Goal: Information Seeking & Learning: Learn about a topic

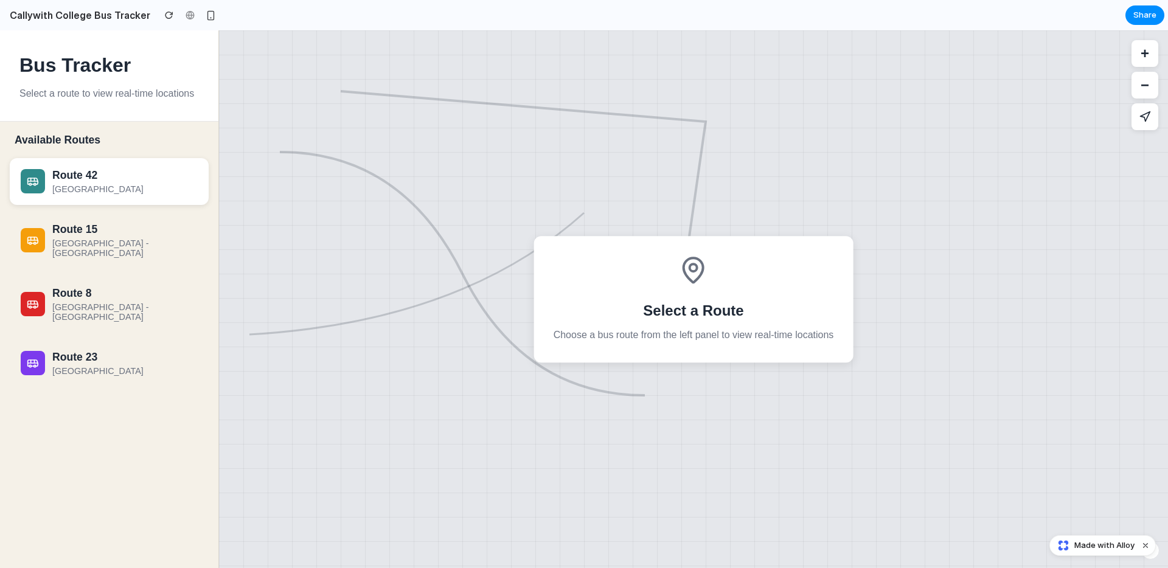
click at [72, 190] on div "[GEOGRAPHIC_DATA]" at bounding box center [124, 189] width 145 height 10
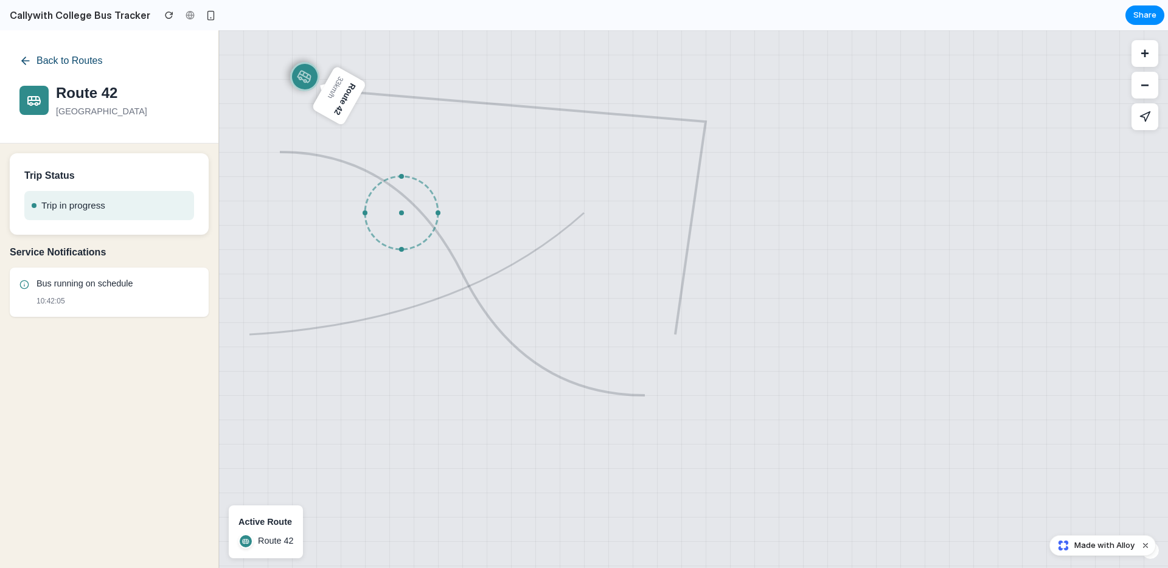
click at [24, 59] on icon at bounding box center [25, 61] width 12 height 12
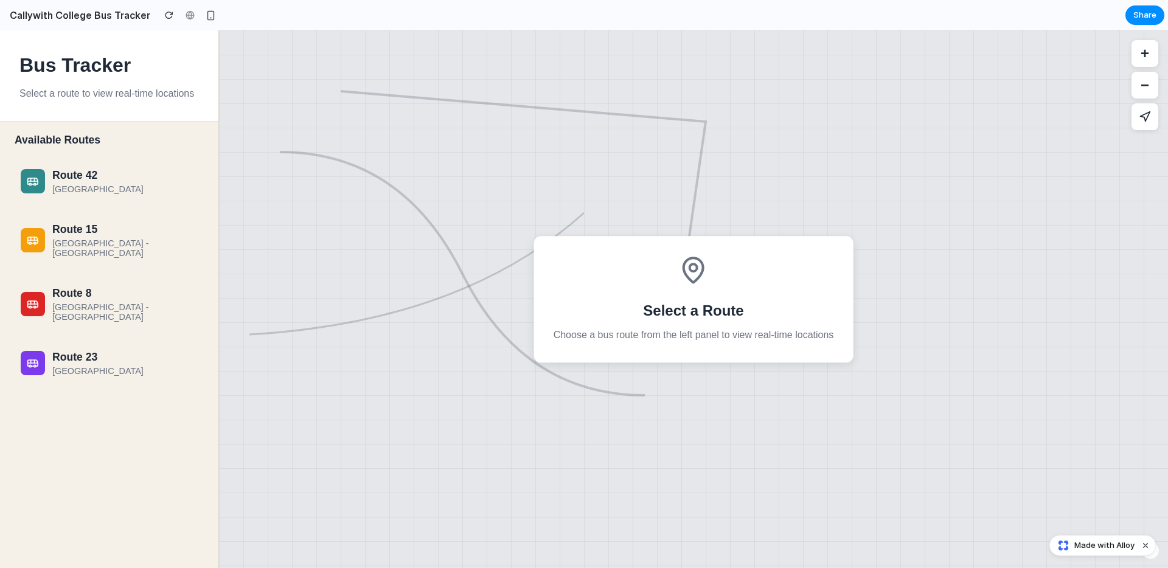
click at [70, 10] on h2 "Callywith College Bus Tracker" at bounding box center [77, 15] width 145 height 15
click at [206, 13] on div "button" at bounding box center [211, 15] width 10 height 10
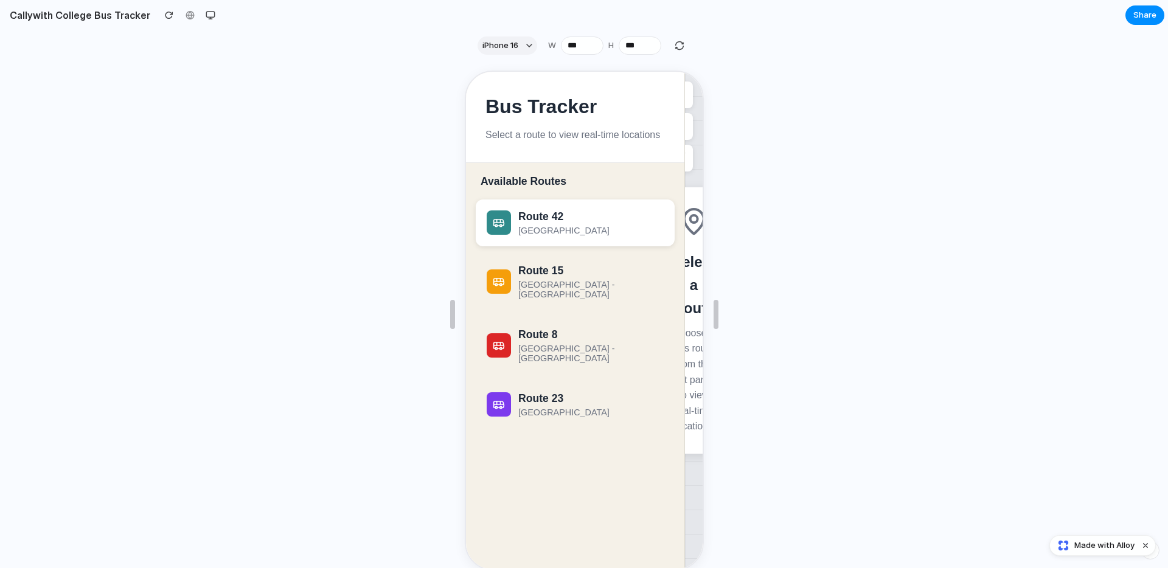
click at [515, 218] on div "[GEOGRAPHIC_DATA]" at bounding box center [573, 221] width 177 height 25
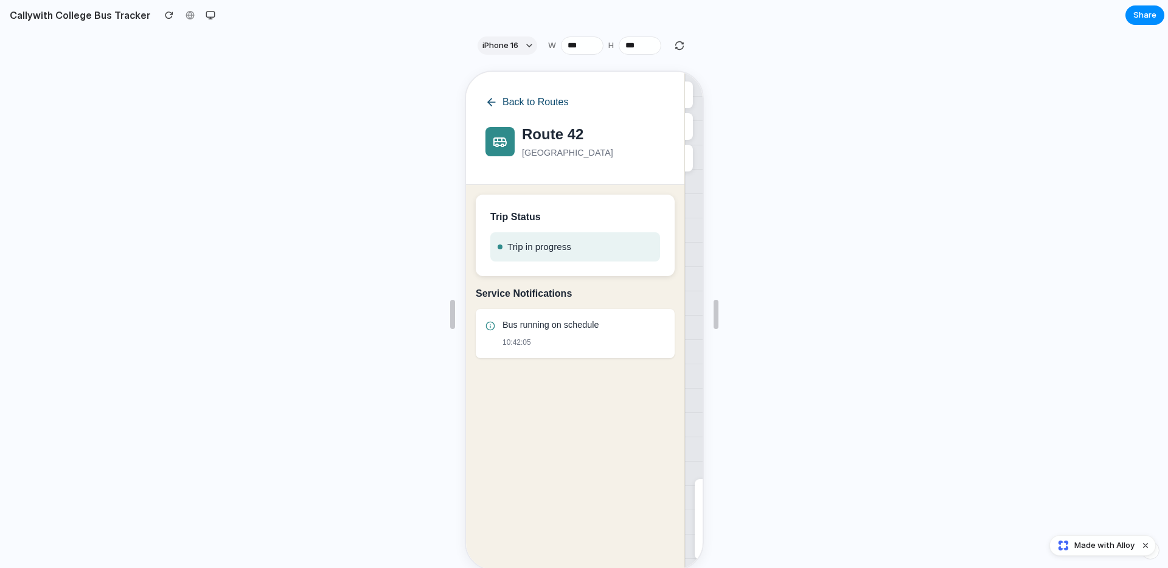
click at [500, 90] on button "Back to Routes" at bounding box center [525, 101] width 83 height 22
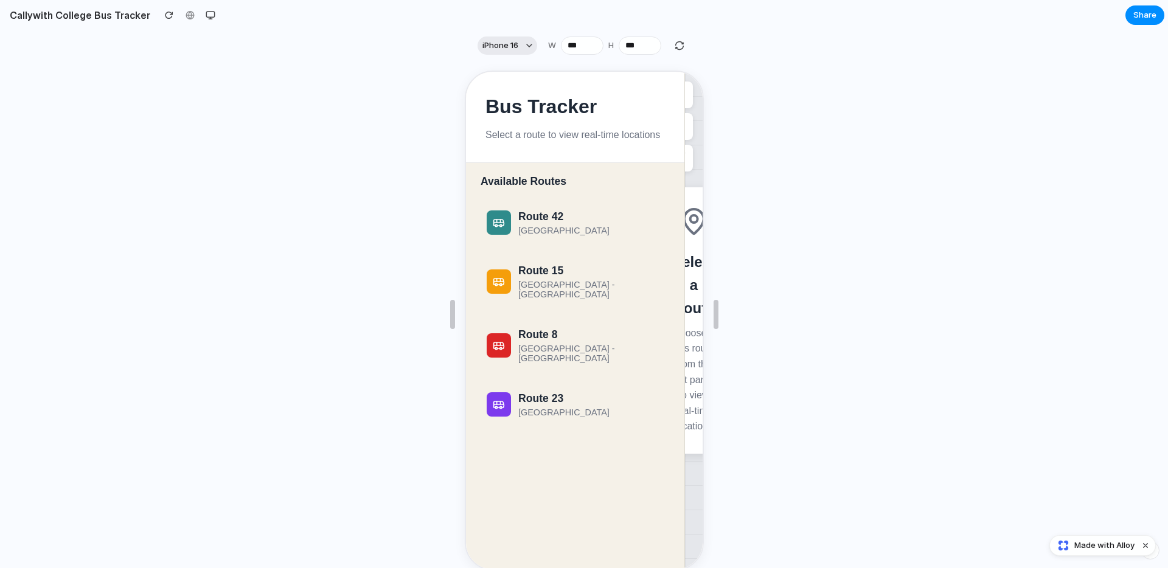
click at [526, 44] on div "button" at bounding box center [529, 46] width 6 height 6
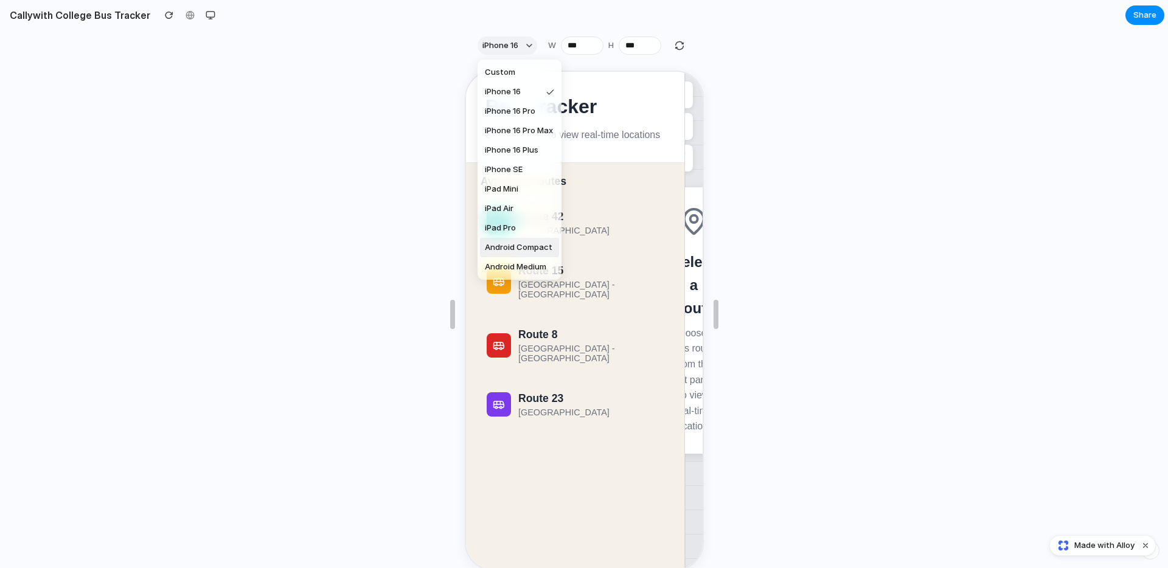
drag, startPoint x: 267, startPoint y: 163, endPoint x: 259, endPoint y: 145, distance: 20.1
click at [266, 162] on div "Custom iPhone 16 iPhone 16 Pro iPhone 16 Pro Max iPhone 16 Plus iPhone SE iPad …" at bounding box center [584, 284] width 1168 height 568
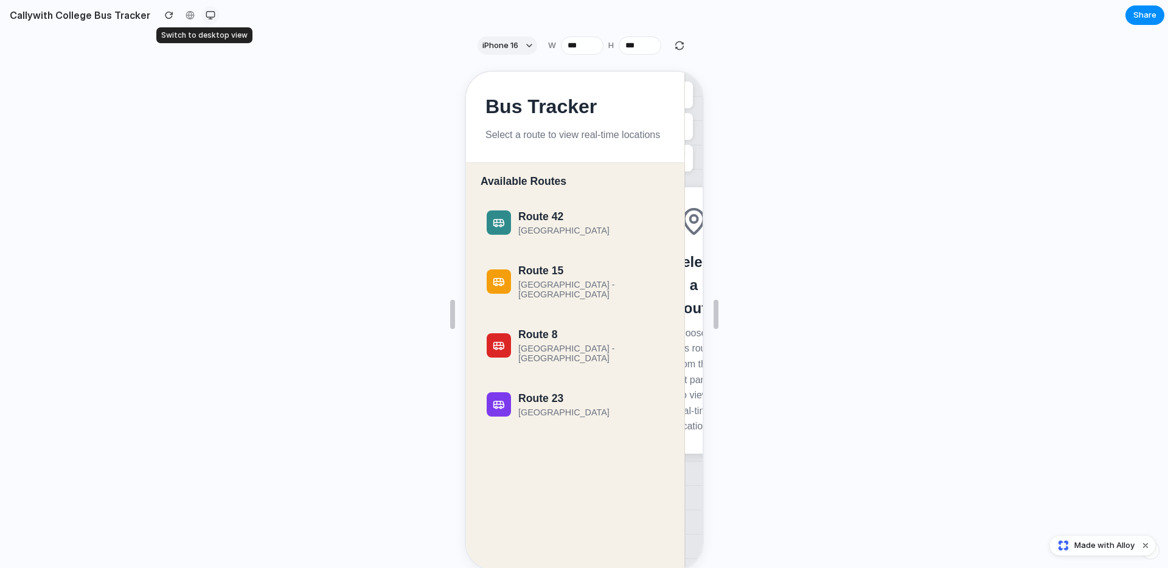
click at [206, 15] on div "button" at bounding box center [211, 15] width 10 height 10
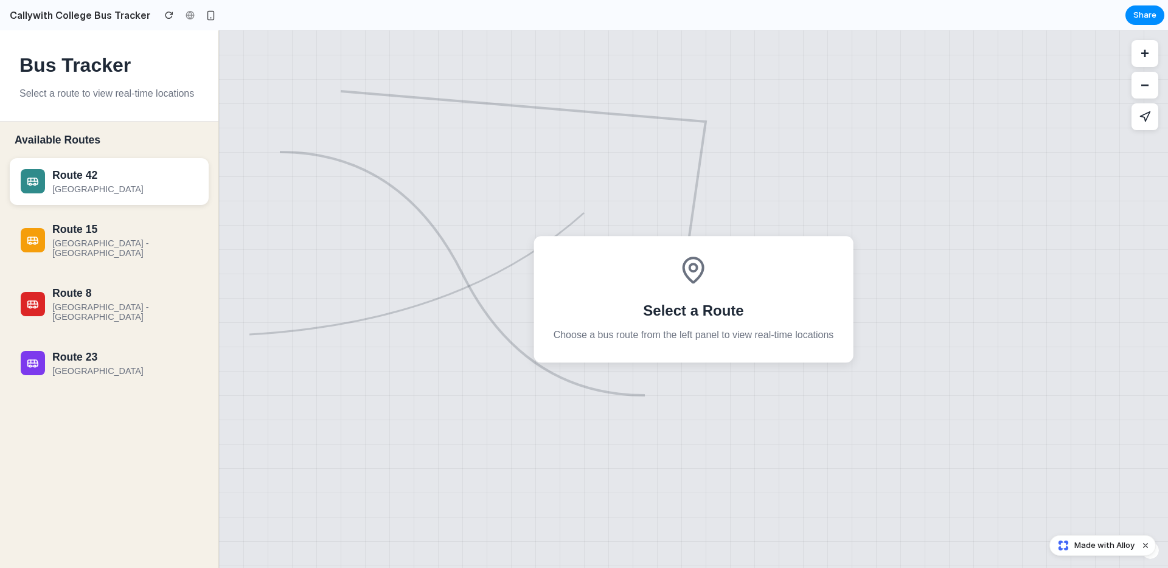
click at [87, 189] on div "[GEOGRAPHIC_DATA]" at bounding box center [124, 189] width 145 height 10
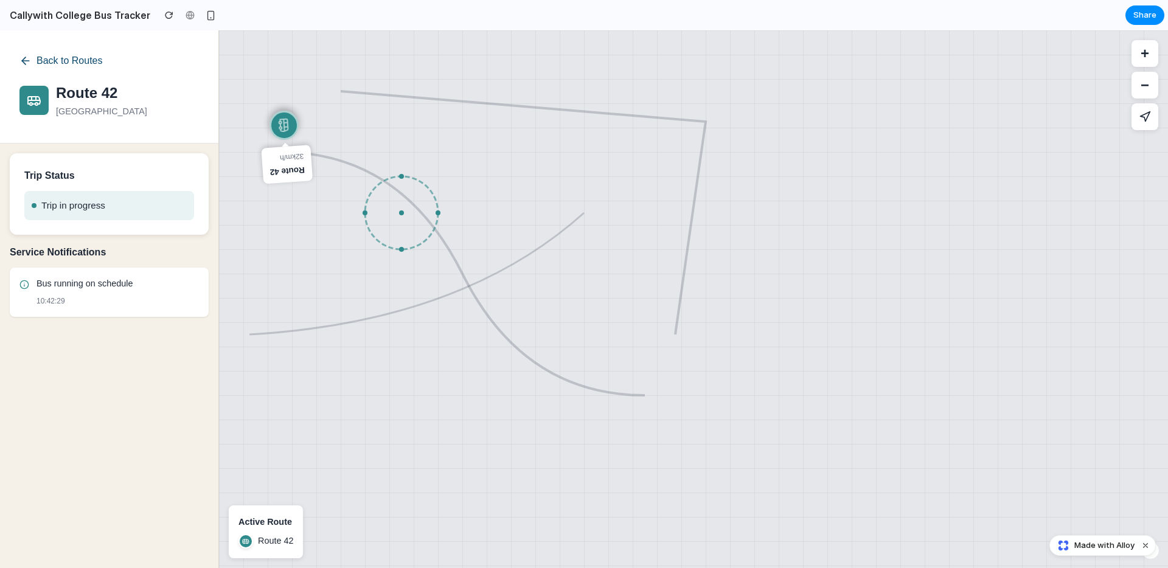
click at [27, 58] on icon at bounding box center [25, 61] width 12 height 12
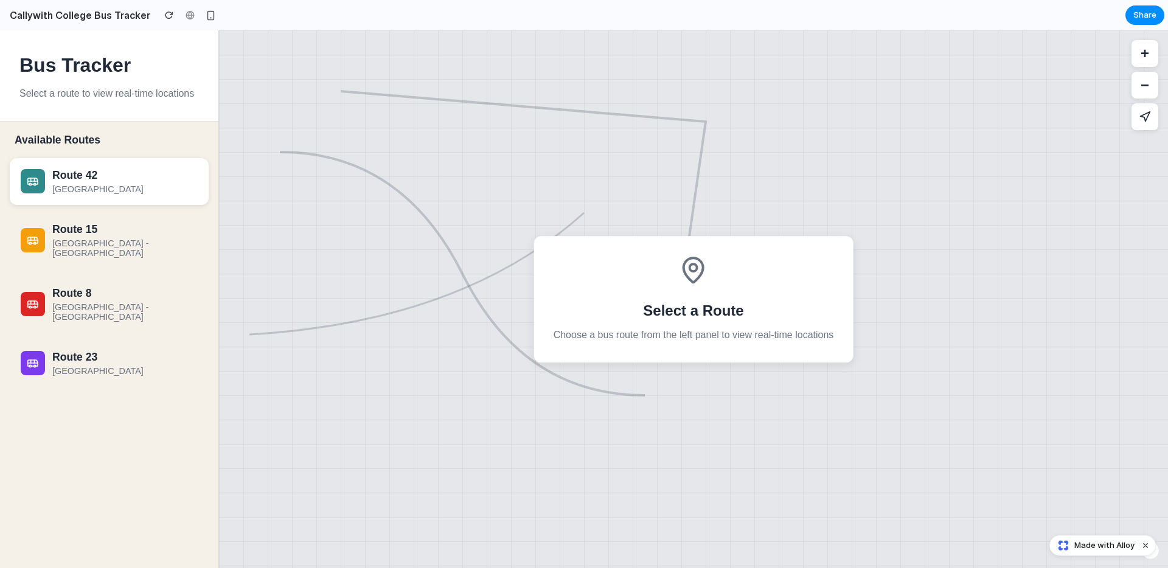
click at [111, 190] on div "[GEOGRAPHIC_DATA]" at bounding box center [124, 189] width 145 height 10
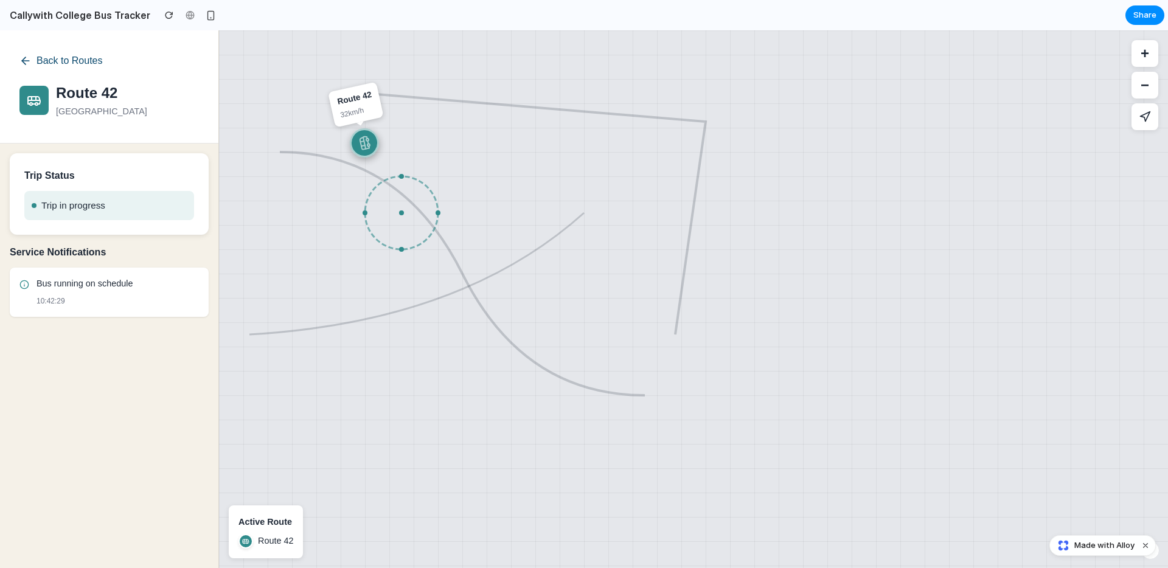
click at [24, 61] on icon at bounding box center [25, 61] width 7 height 0
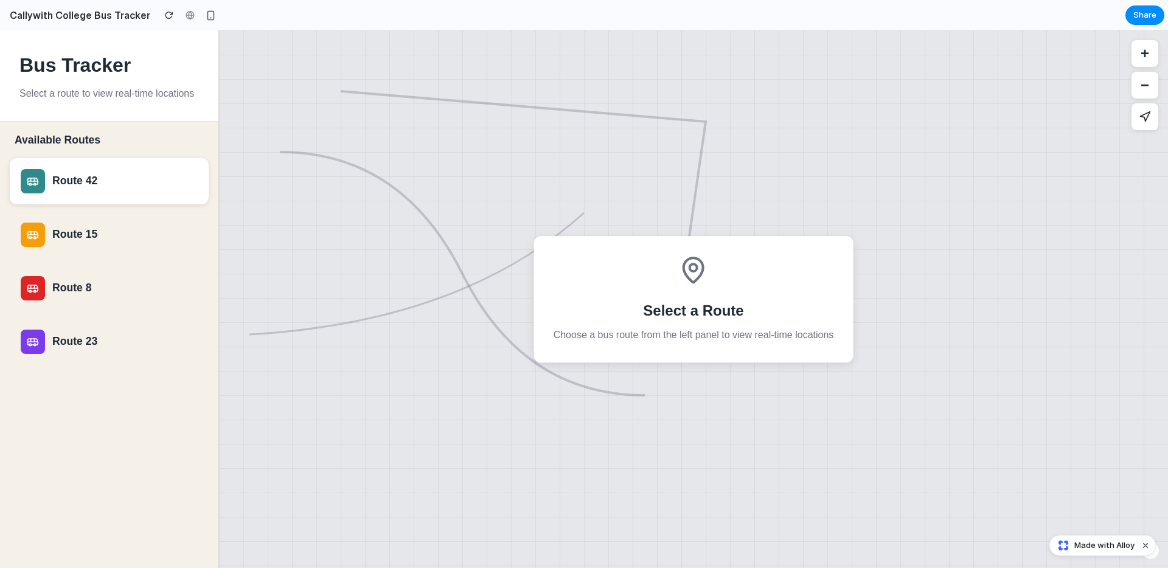
click at [94, 193] on div "Route 42" at bounding box center [109, 181] width 177 height 24
click at [74, 176] on div "Route 42" at bounding box center [124, 181] width 145 height 13
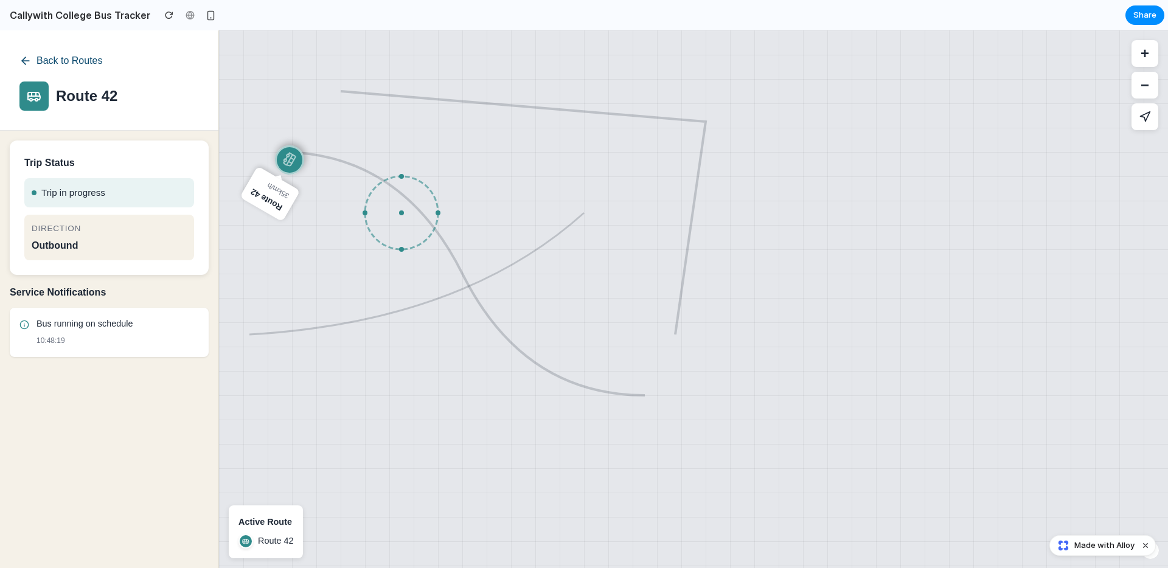
click at [22, 58] on icon at bounding box center [25, 61] width 12 height 12
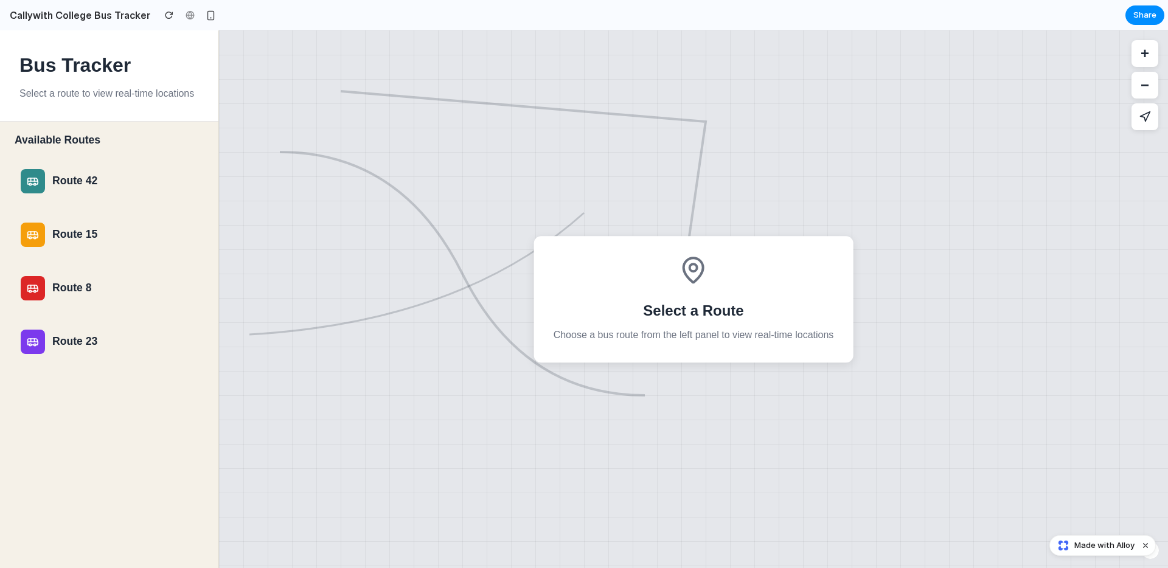
drag, startPoint x: 57, startPoint y: 210, endPoint x: 61, endPoint y: 221, distance: 12.0
click at [57, 210] on div "Route 42 Route 15 Route 8 Route 23" at bounding box center [109, 261] width 199 height 207
click at [63, 226] on div "Route 15" at bounding box center [109, 235] width 177 height 24
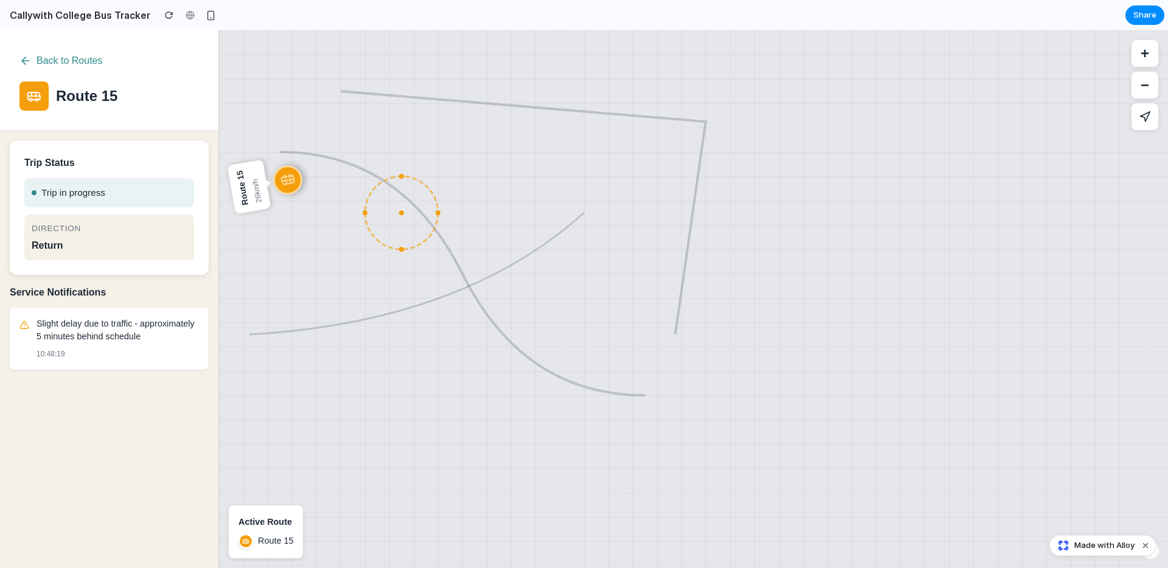
click at [30, 59] on icon at bounding box center [25, 61] width 12 height 12
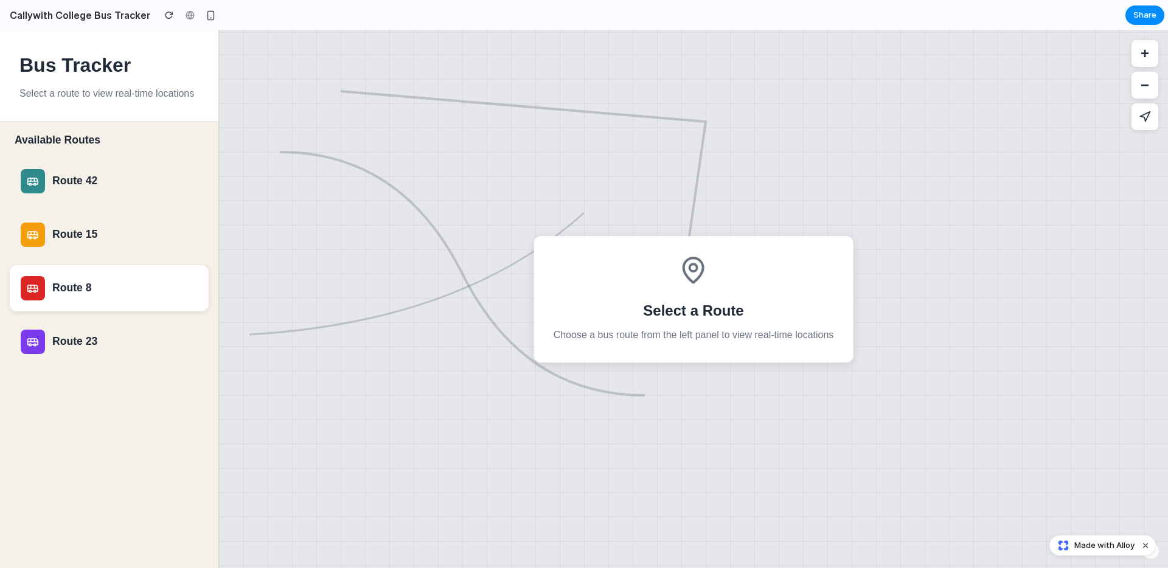
click at [86, 293] on div "Route 8" at bounding box center [124, 288] width 145 height 13
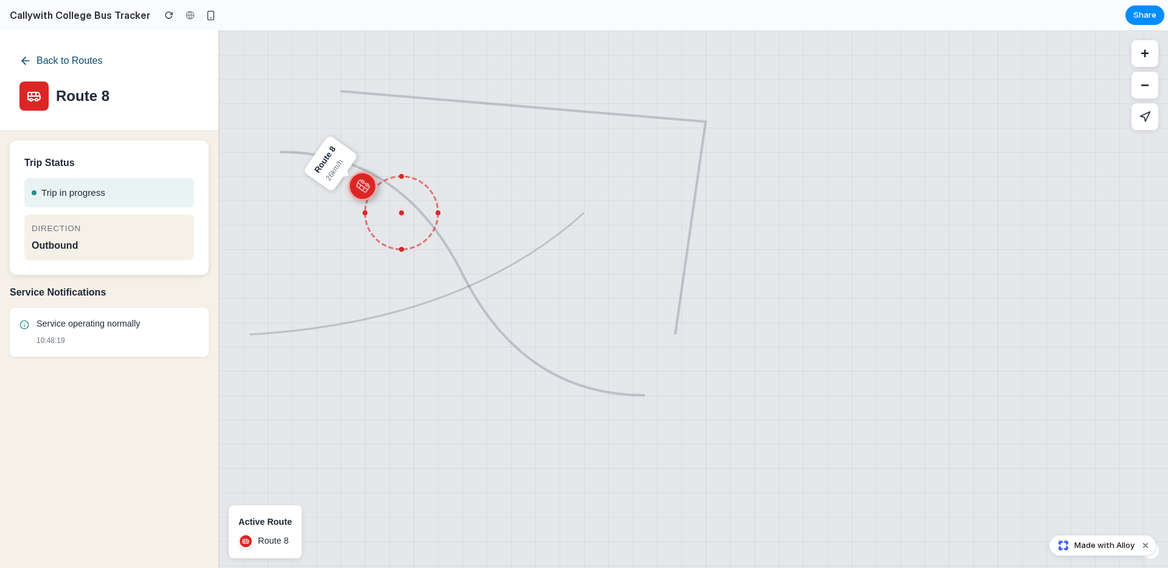
click at [27, 60] on icon at bounding box center [25, 61] width 12 height 12
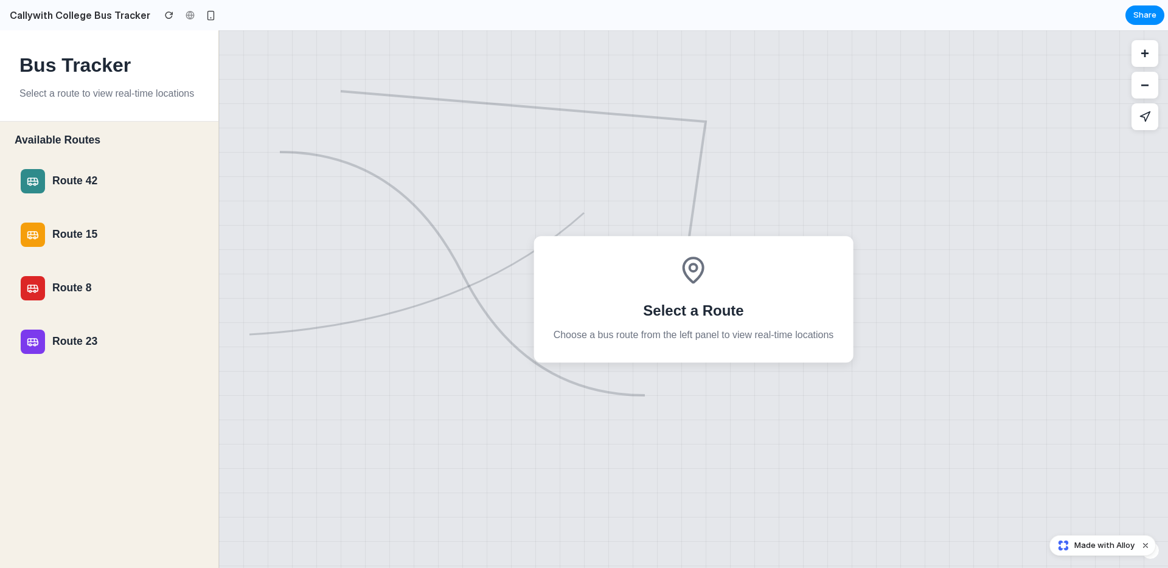
click at [86, 343] on div "Route 23" at bounding box center [124, 341] width 145 height 13
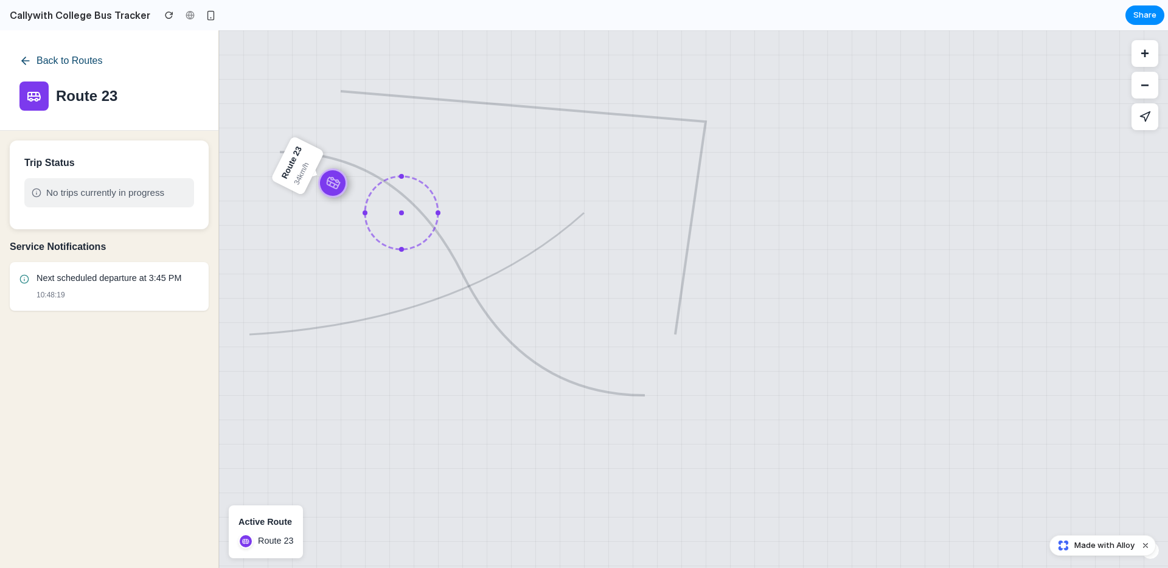
click at [29, 61] on icon at bounding box center [25, 61] width 7 height 0
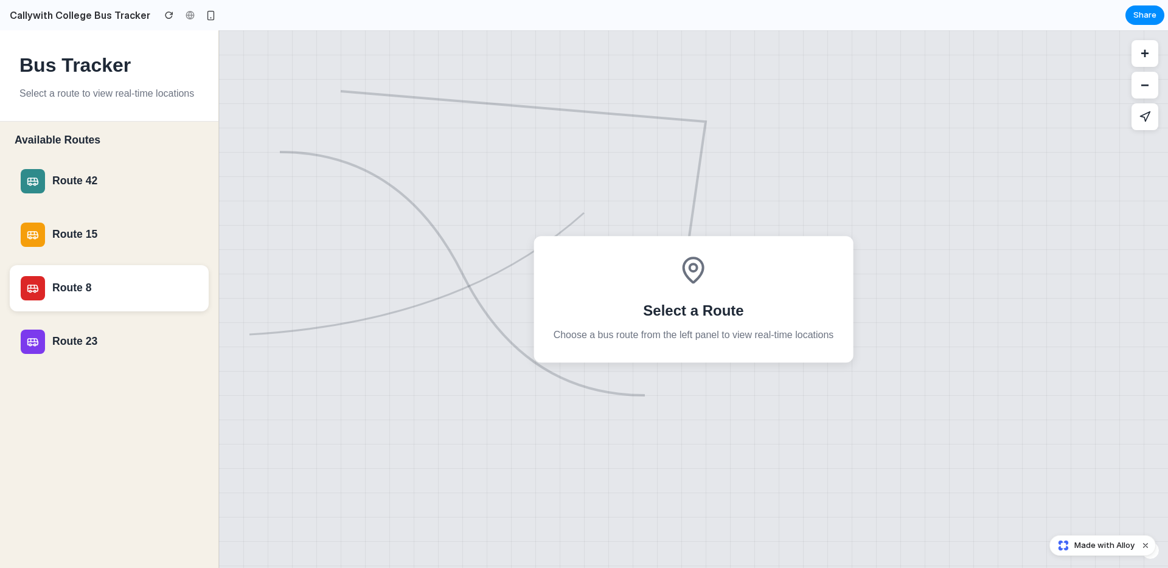
click at [89, 268] on button "Route 8" at bounding box center [109, 288] width 199 height 46
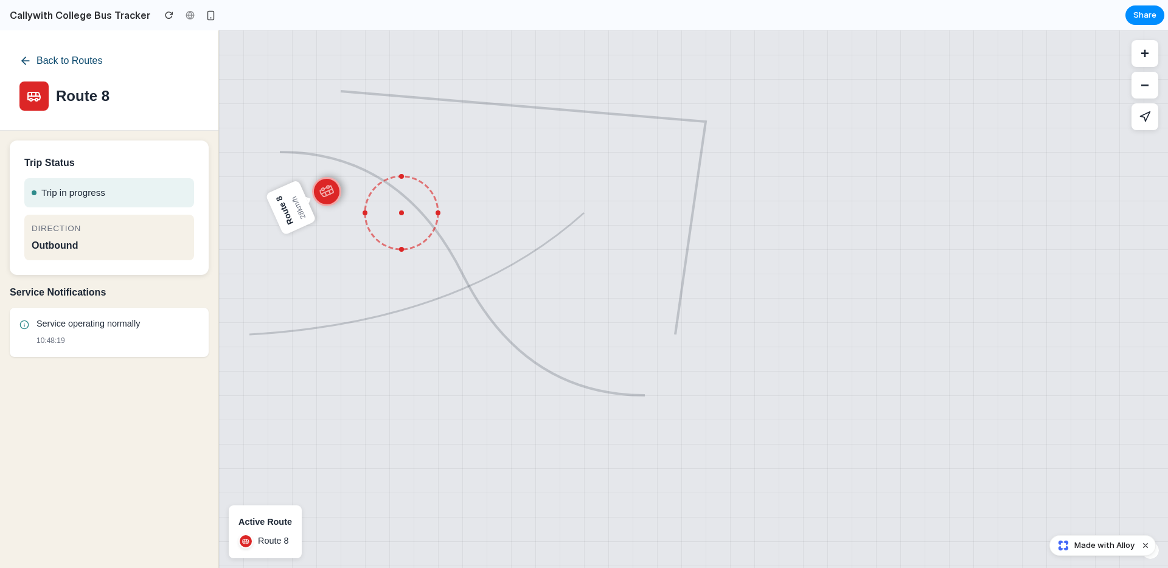
click at [55, 57] on button "Back to Routes" at bounding box center [60, 61] width 83 height 22
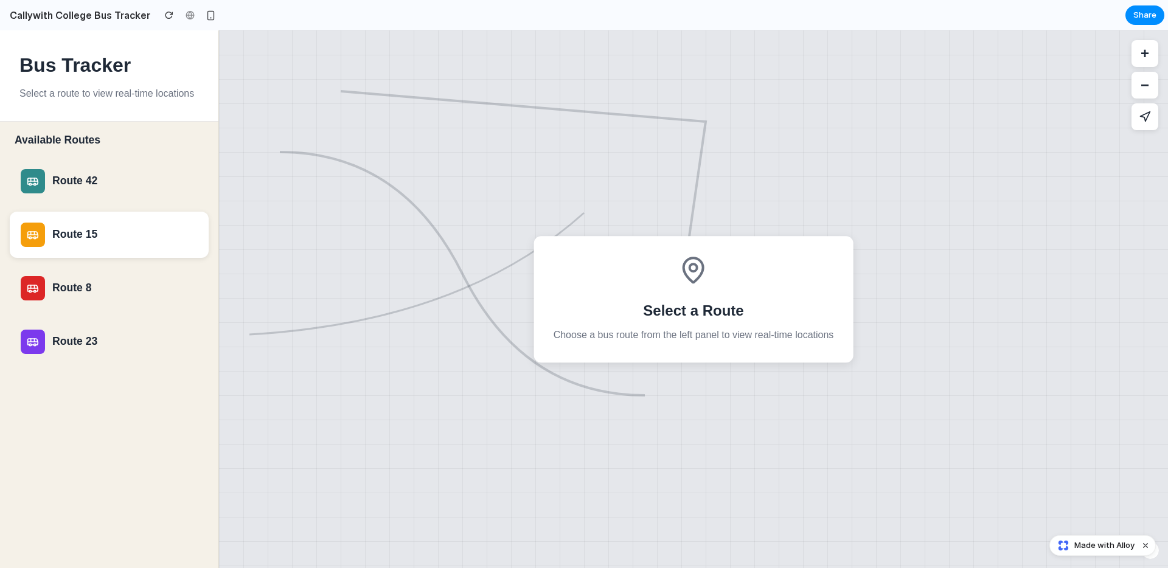
click at [88, 226] on div "Route 15" at bounding box center [109, 235] width 177 height 24
